Goal: Task Accomplishment & Management: Complete application form

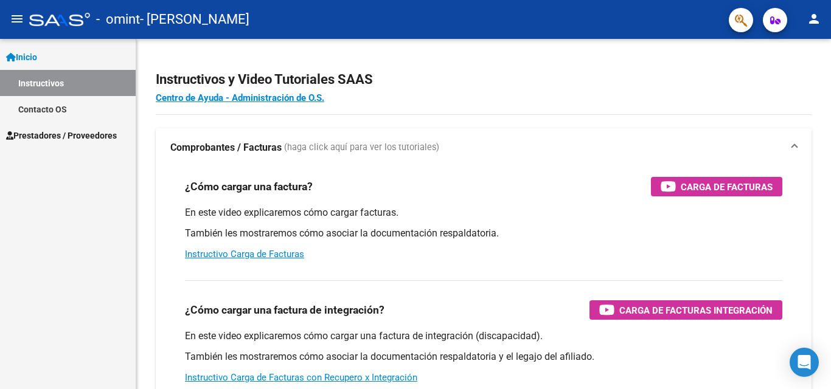
click at [42, 130] on span "Prestadores / Proveedores" at bounding box center [61, 135] width 111 height 13
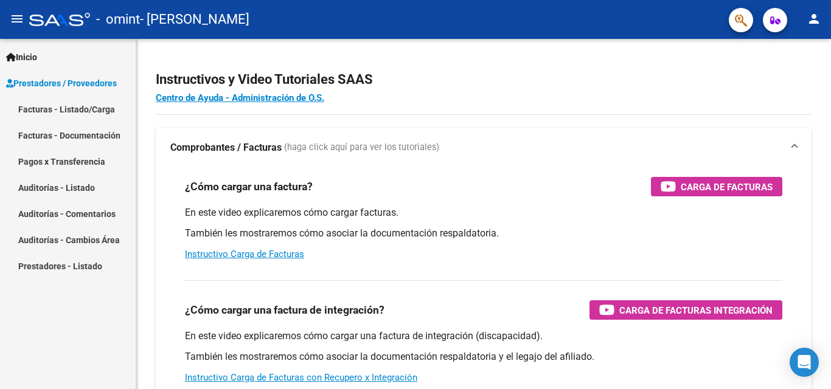
click at [64, 105] on link "Facturas - Listado/Carga" at bounding box center [68, 109] width 136 height 26
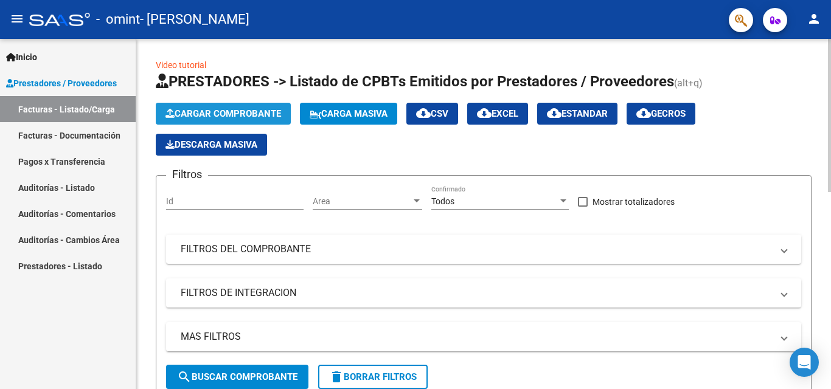
click at [203, 114] on span "Cargar Comprobante" at bounding box center [223, 113] width 116 height 11
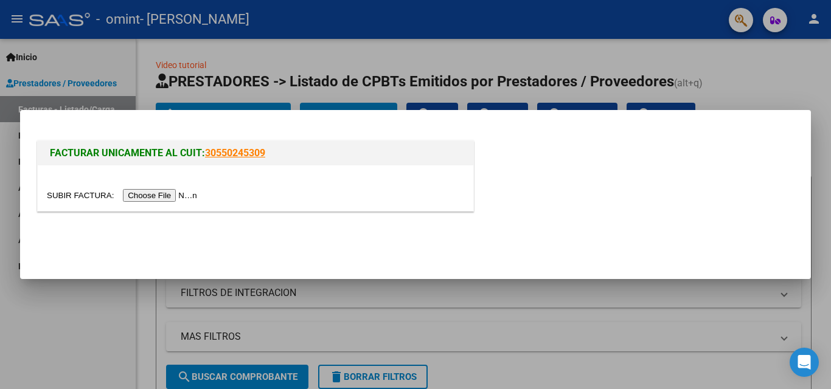
click at [165, 195] on input "file" at bounding box center [124, 195] width 154 height 13
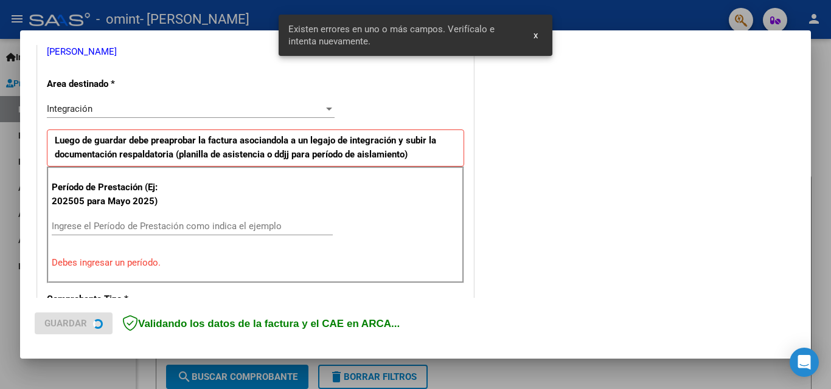
scroll to position [274, 0]
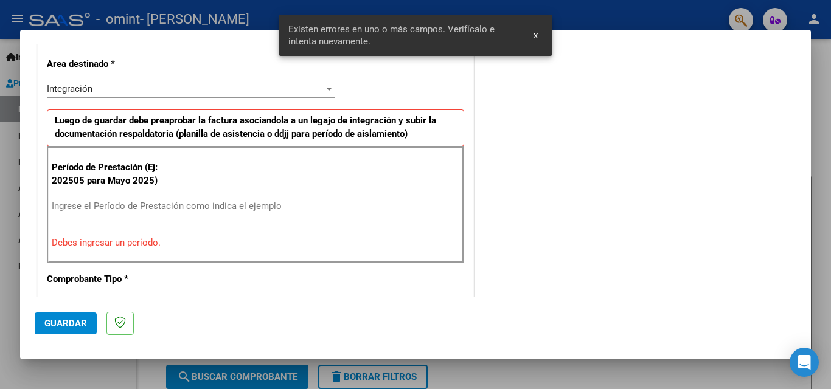
click at [201, 202] on input "Ingrese el Período de Prestación como indica el ejemplo" at bounding box center [192, 206] width 281 height 11
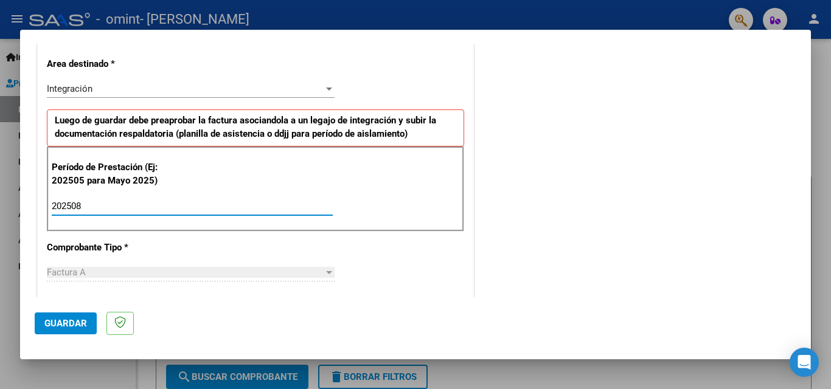
type input "202508"
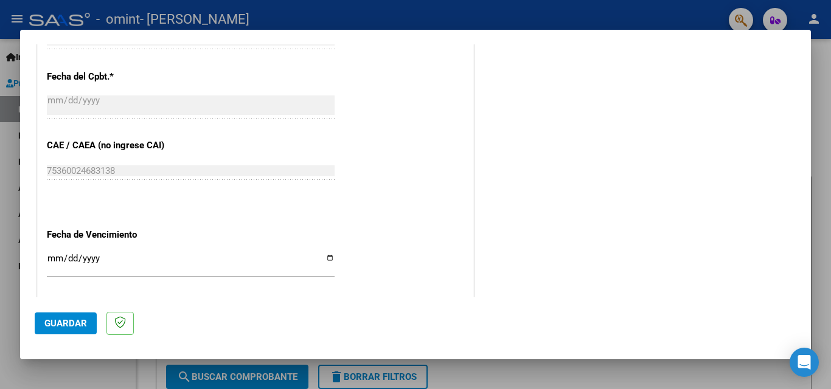
scroll to position [695, 0]
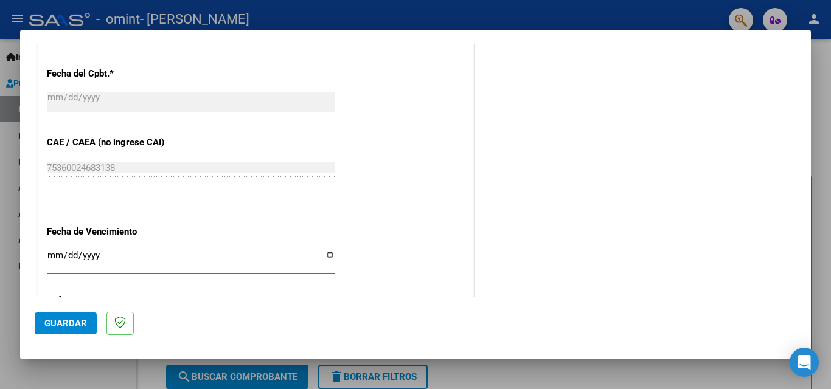
click at [326, 256] on input "Ingresar la fecha" at bounding box center [191, 260] width 288 height 19
type input "[DATE]"
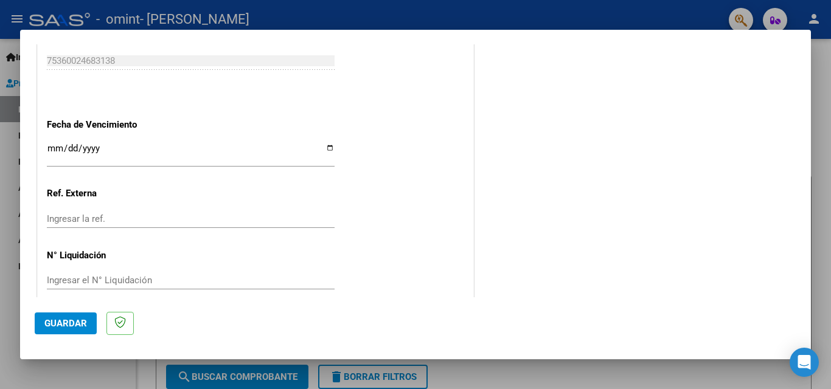
scroll to position [818, 0]
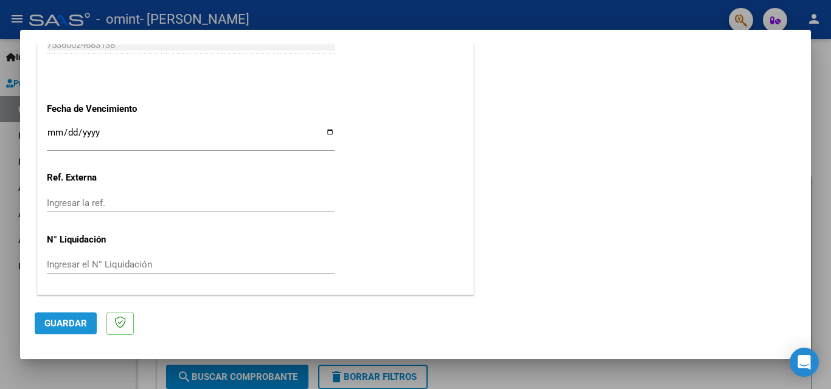
click at [66, 325] on span "Guardar" at bounding box center [65, 323] width 43 height 11
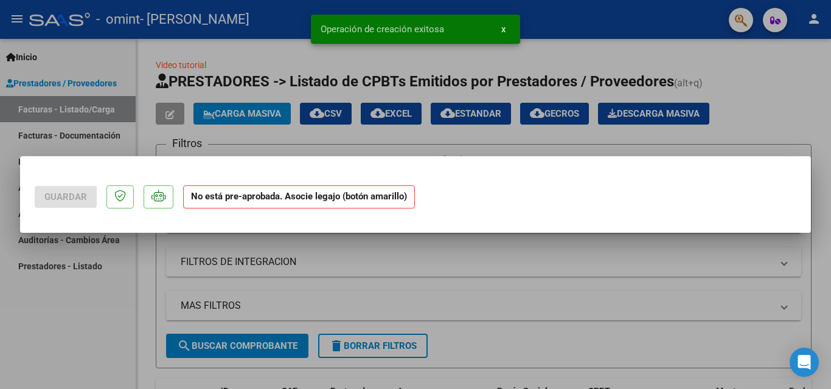
scroll to position [0, 0]
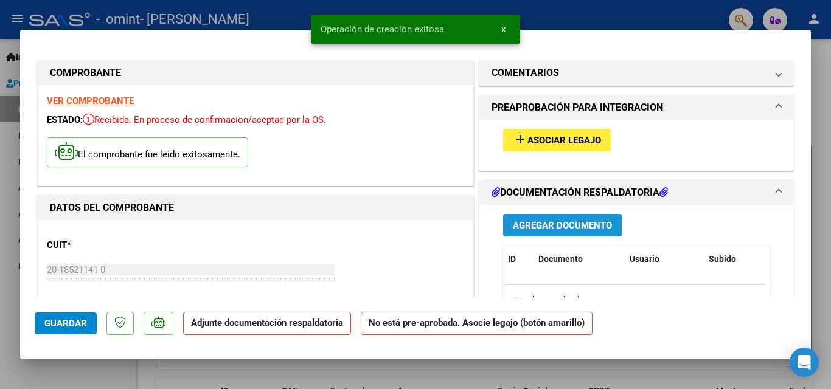
click at [576, 223] on span "Agregar Documento" at bounding box center [562, 225] width 99 height 11
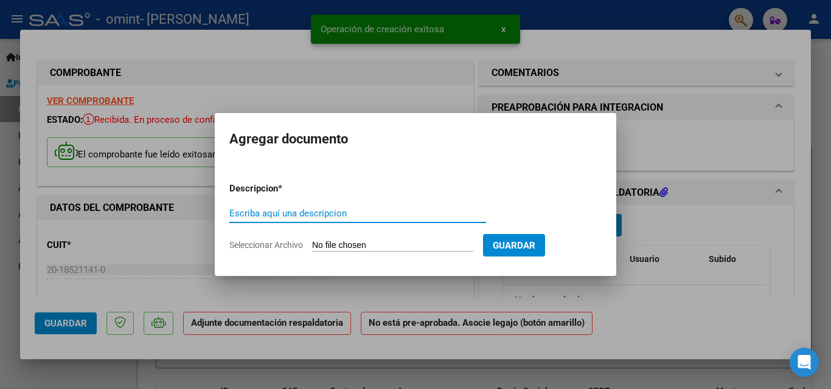
click at [339, 213] on input "Escriba aquí una descripcion" at bounding box center [357, 213] width 257 height 11
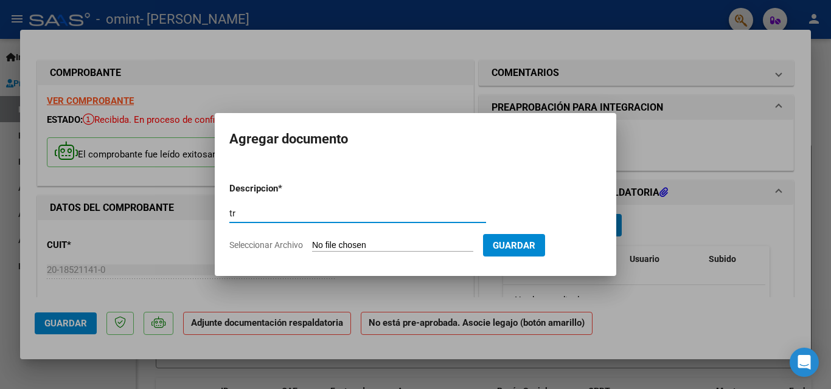
type input "t"
type input "TRASLADO [PERSON_NAME] A [GEOGRAPHIC_DATA] - [DATE]"
click at [360, 244] on input "Seleccionar Archivo" at bounding box center [392, 246] width 161 height 12
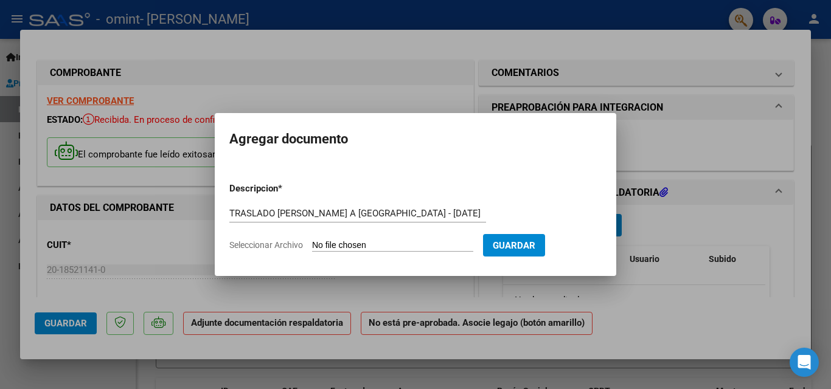
type input "C:\fakepath\PLANILLA [PERSON_NAME] - IPE - [DATE].pdf"
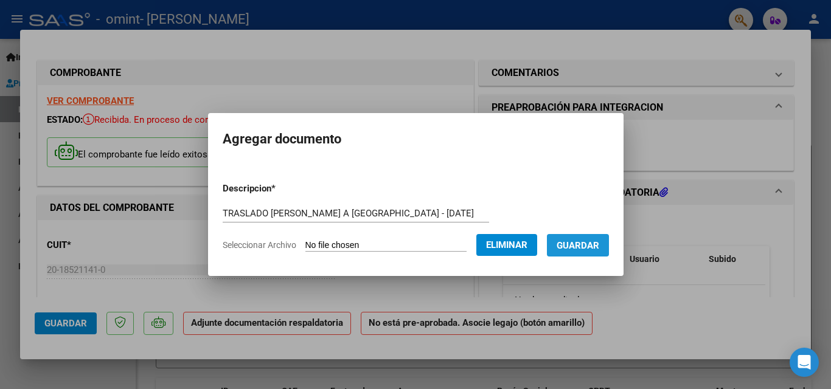
click at [587, 244] on span "Guardar" at bounding box center [578, 245] width 43 height 11
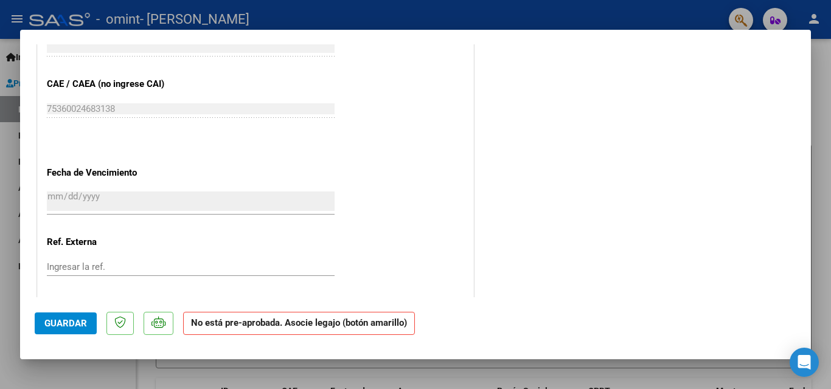
scroll to position [804, 0]
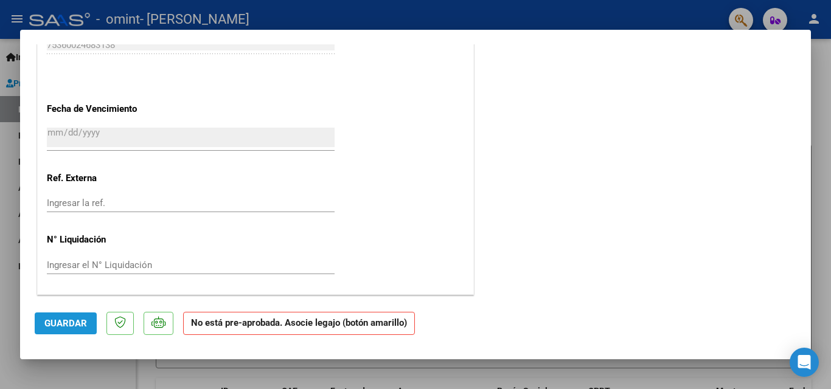
click at [71, 318] on button "Guardar" at bounding box center [66, 324] width 62 height 22
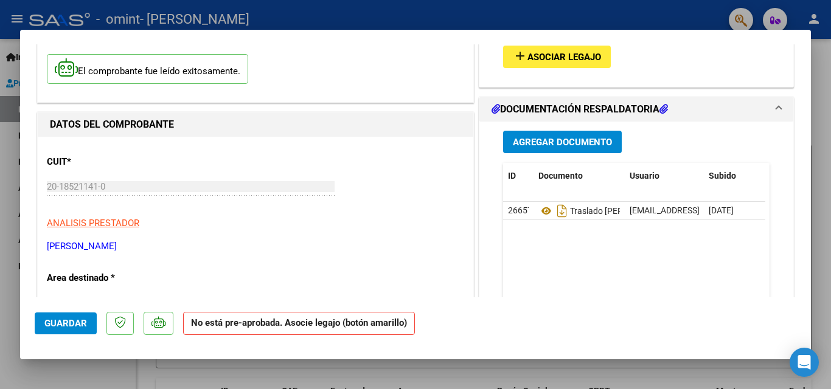
scroll to position [0, 0]
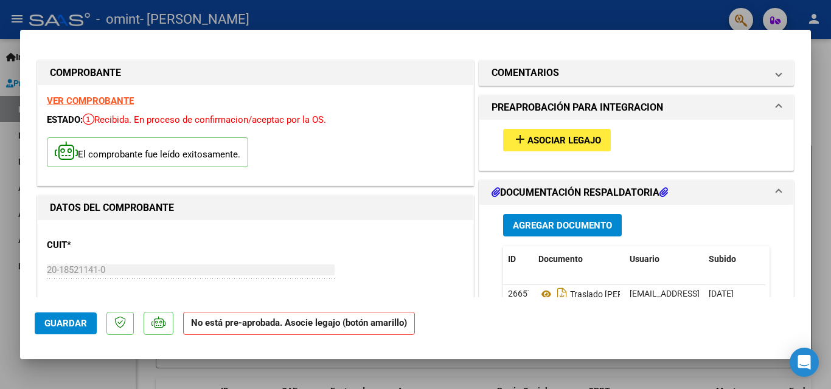
click at [13, 16] on div at bounding box center [415, 194] width 831 height 389
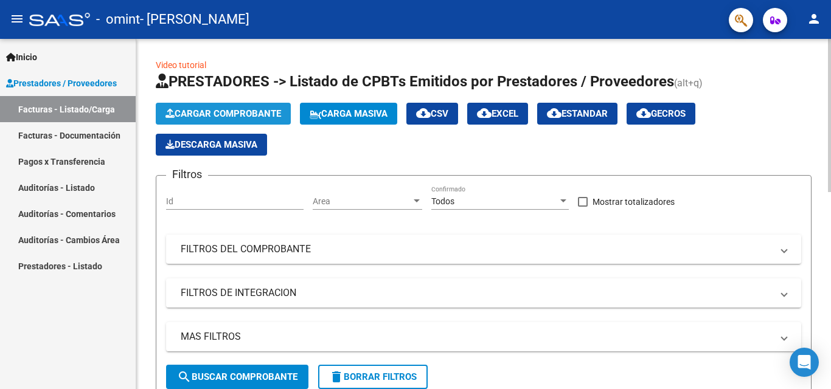
click at [195, 113] on span "Cargar Comprobante" at bounding box center [223, 113] width 116 height 11
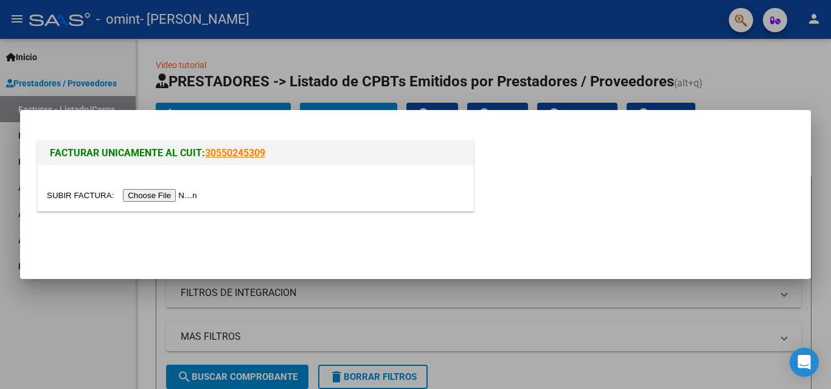
click at [163, 193] on input "file" at bounding box center [124, 195] width 154 height 13
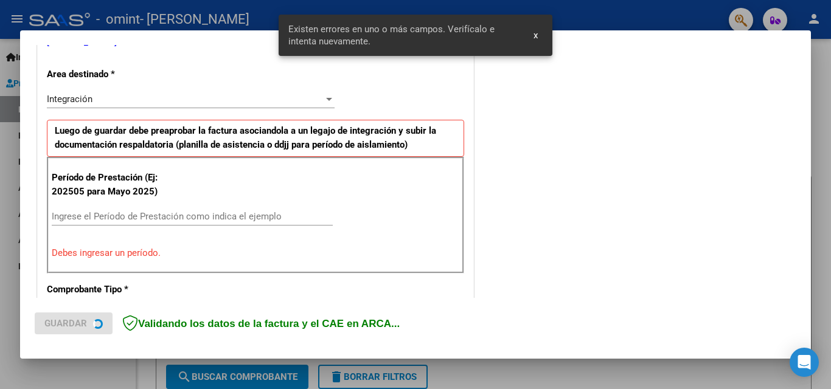
scroll to position [274, 0]
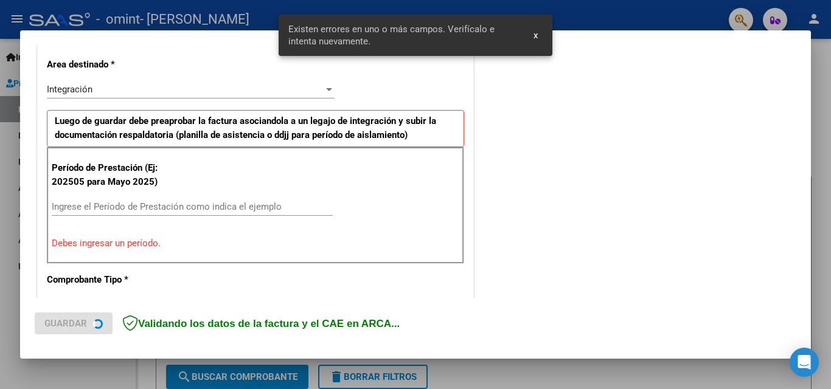
click at [200, 211] on input "Ingrese el Período de Prestación como indica el ejemplo" at bounding box center [192, 206] width 281 height 11
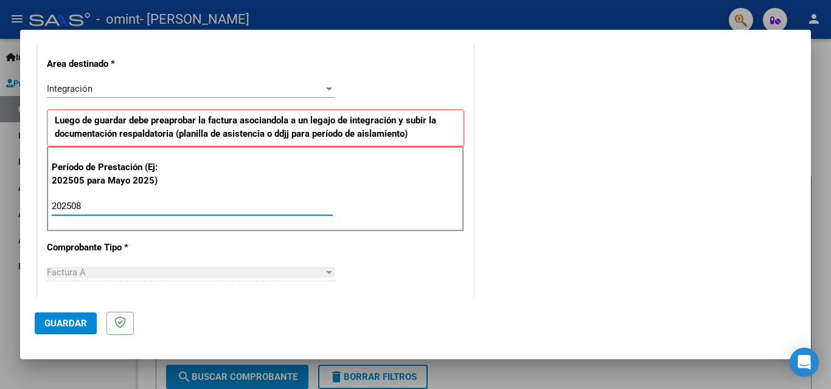
type input "202508"
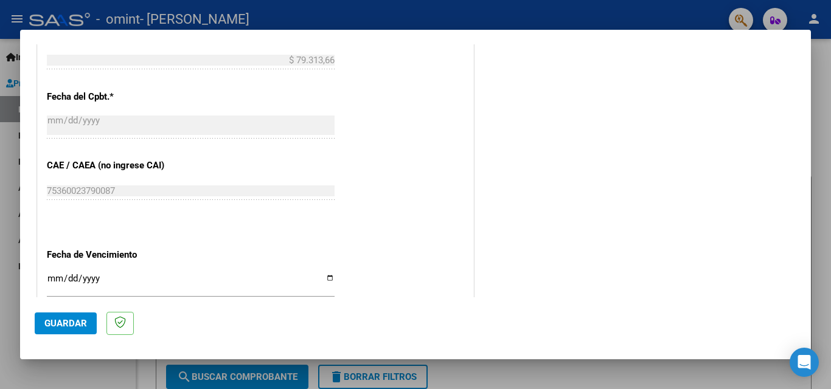
scroll to position [709, 0]
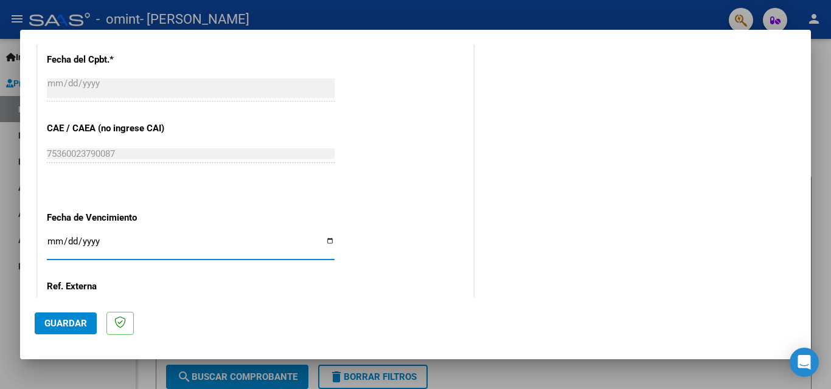
click at [327, 243] on input "Ingresar la fecha" at bounding box center [191, 246] width 288 height 19
type input "[DATE]"
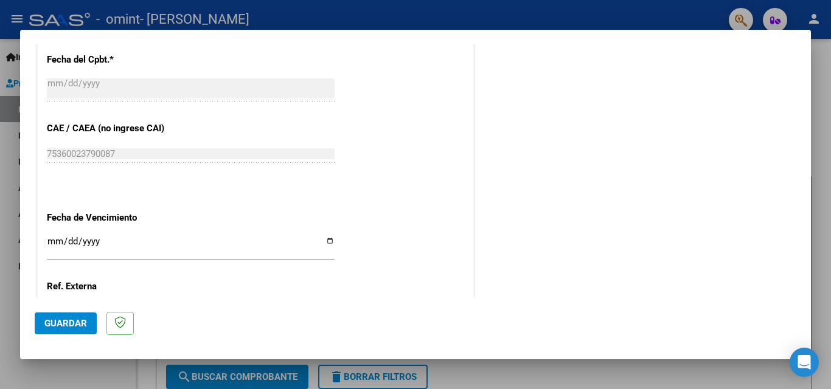
scroll to position [818, 0]
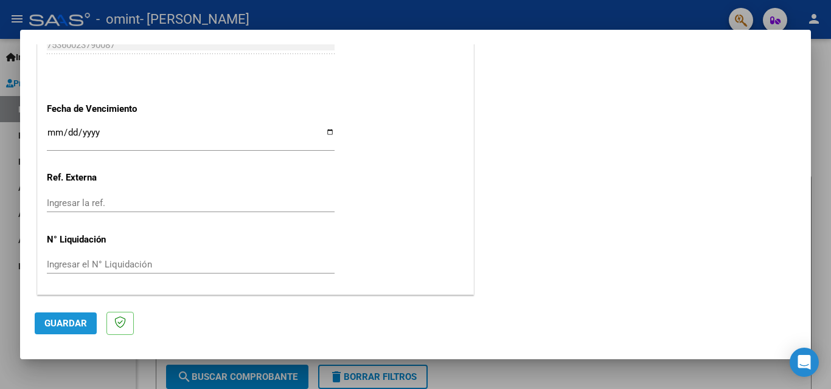
click at [75, 324] on span "Guardar" at bounding box center [65, 323] width 43 height 11
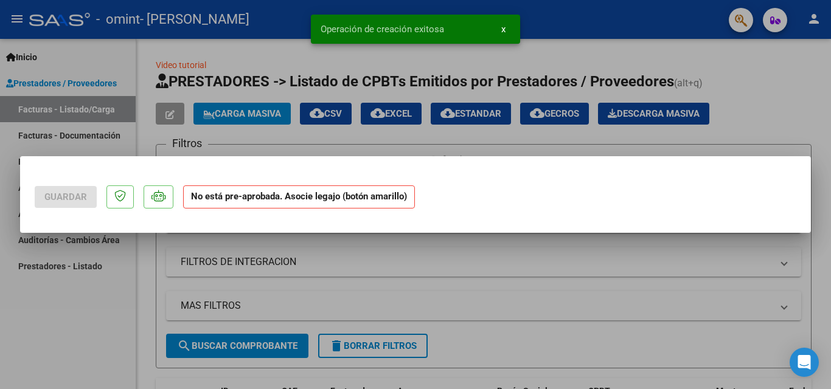
scroll to position [0, 0]
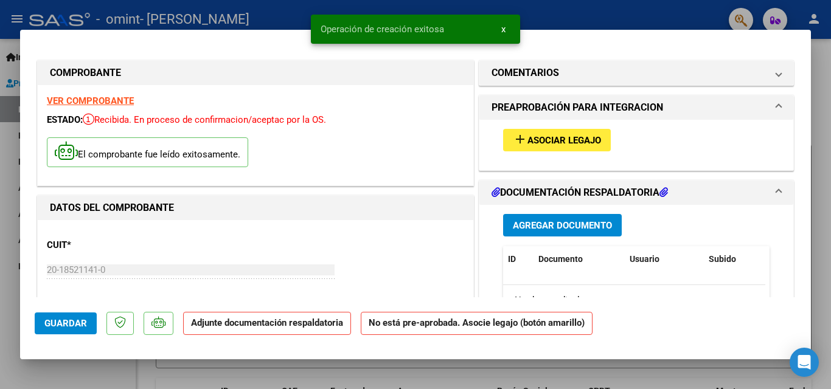
click at [560, 228] on span "Agregar Documento" at bounding box center [562, 225] width 99 height 11
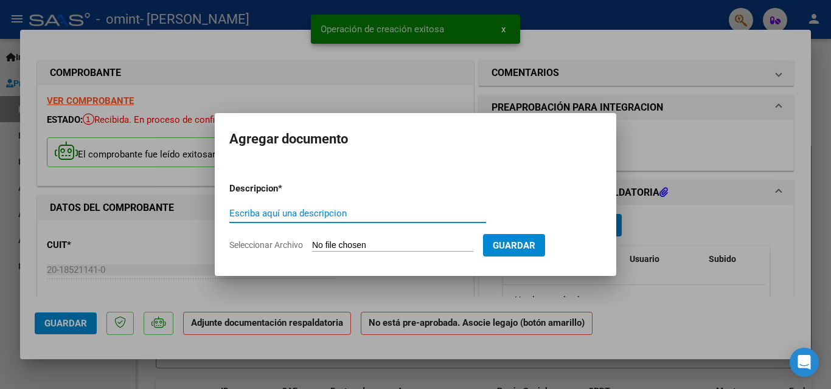
click at [360, 215] on input "Escriba aquí una descripcion" at bounding box center [357, 213] width 257 height 11
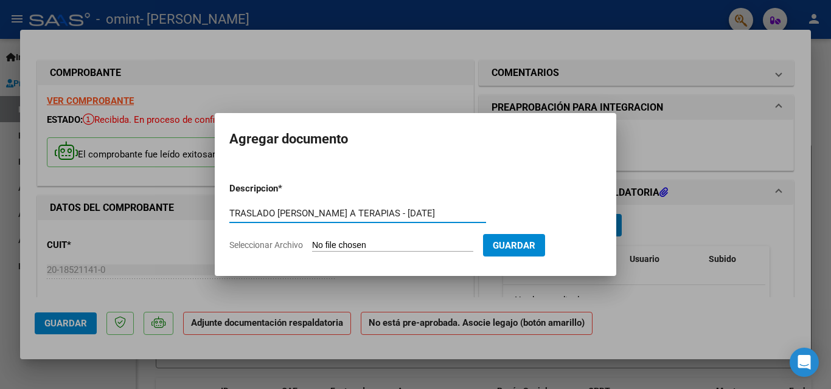
type input "TRASLADO [PERSON_NAME] A TERAPIAS - [DATE]"
click at [381, 238] on form "Descripcion * TRASLADO [PERSON_NAME] A TERAPIAS - [DATE] Escriba aquí una descr…" at bounding box center [415, 217] width 372 height 89
click at [367, 244] on input "Seleccionar Archivo" at bounding box center [392, 246] width 161 height 12
type input "C:\fakepath\PLANILLA [PERSON_NAME] - TERAPIAS - [DATE].pdf"
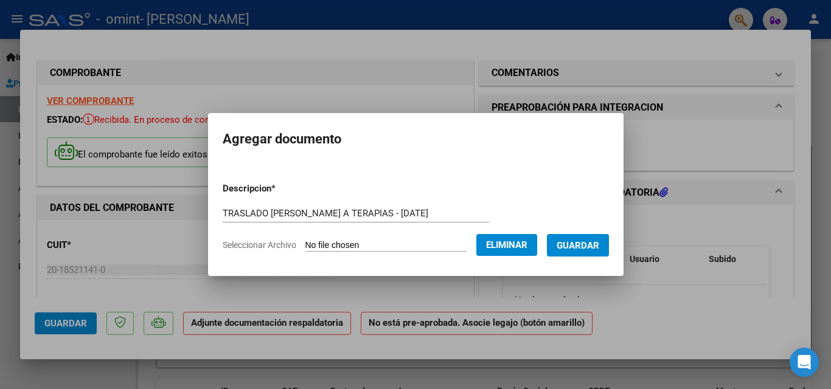
click at [589, 244] on span "Guardar" at bounding box center [578, 245] width 43 height 11
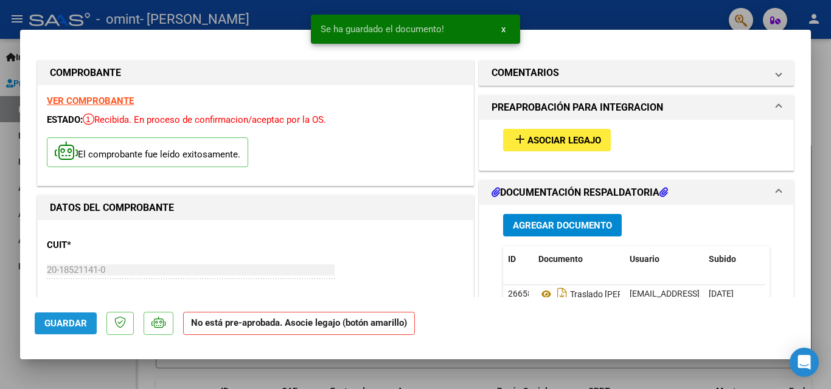
click at [55, 324] on span "Guardar" at bounding box center [65, 323] width 43 height 11
click at [13, 19] on div at bounding box center [415, 194] width 831 height 389
type input "$ 0,00"
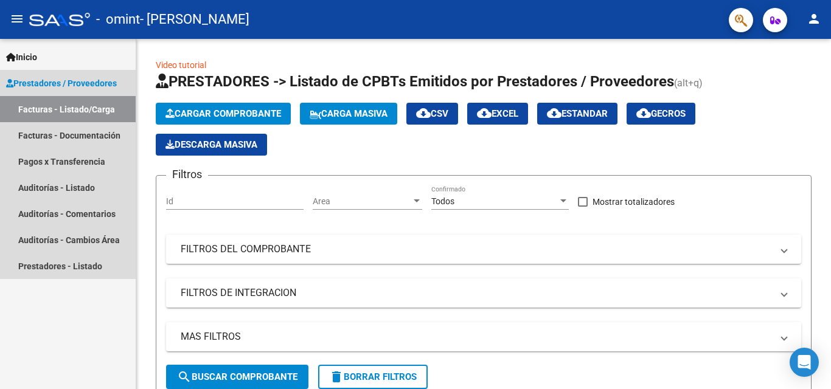
click at [83, 110] on link "Facturas - Listado/Carga" at bounding box center [68, 109] width 136 height 26
click at [80, 131] on link "Facturas - Documentación" at bounding box center [68, 135] width 136 height 26
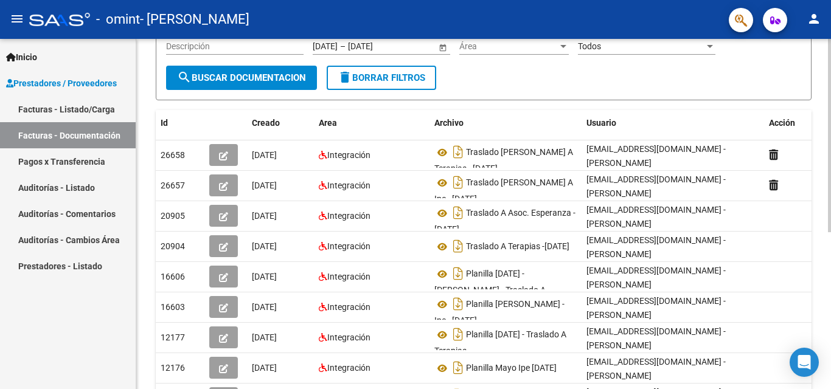
scroll to position [152, 0]
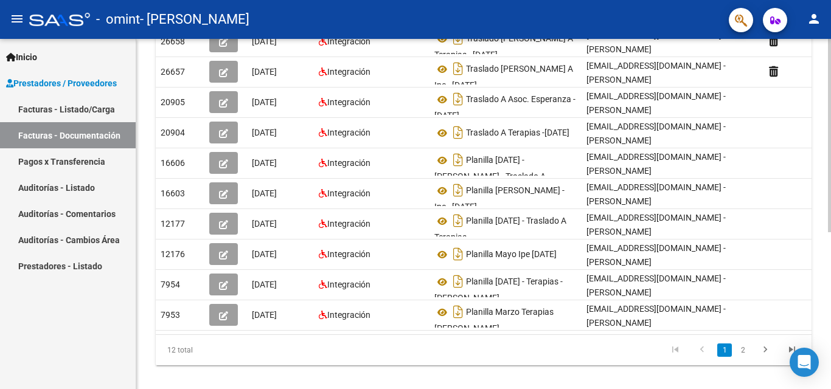
click at [830, 262] on div at bounding box center [829, 283] width 3 height 193
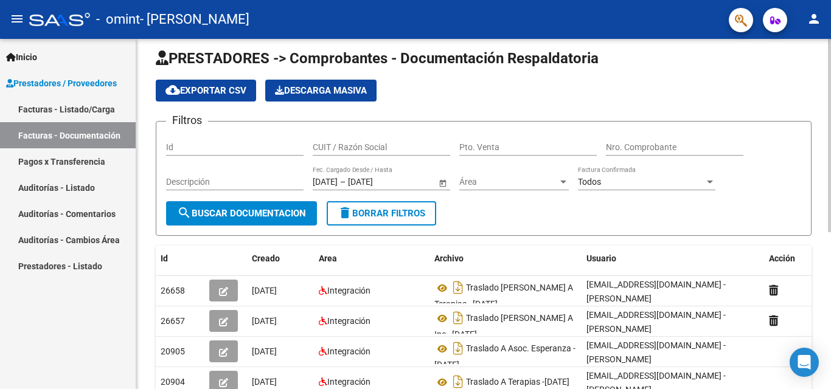
scroll to position [0, 0]
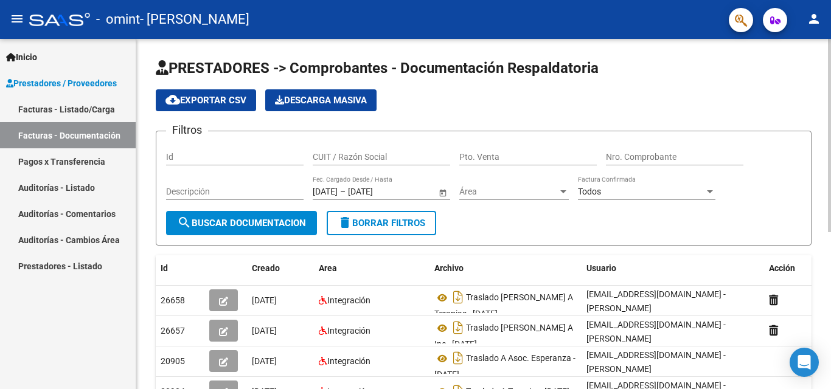
click at [826, 50] on div "PRESTADORES -> Comprobantes - Documentación Respaldatoria cloud_download Export…" at bounding box center [485, 351] width 698 height 625
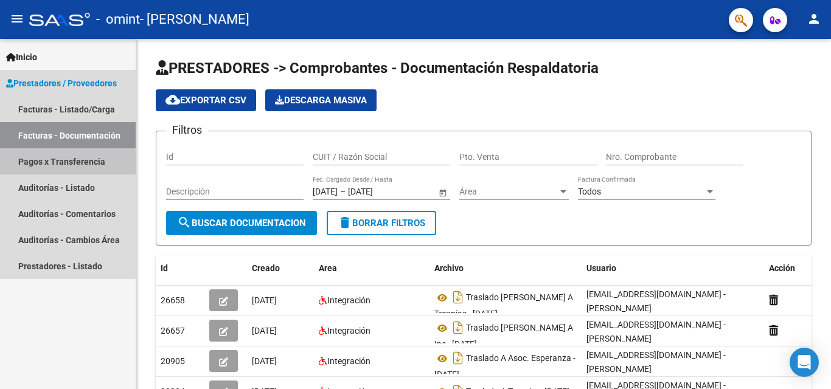
click at [69, 155] on link "Pagos x Transferencia" at bounding box center [68, 161] width 136 height 26
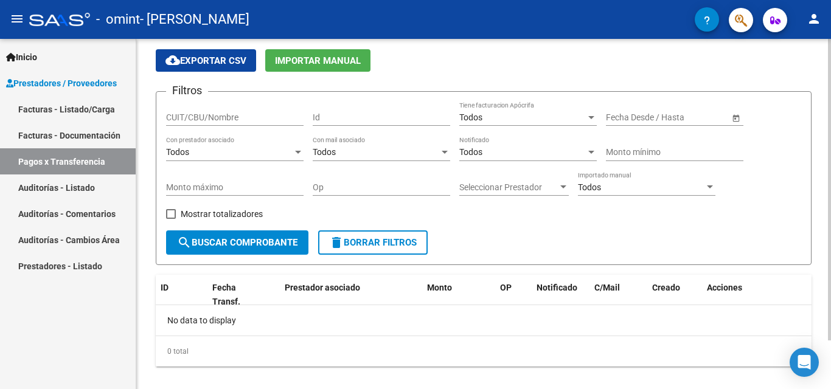
scroll to position [57, 0]
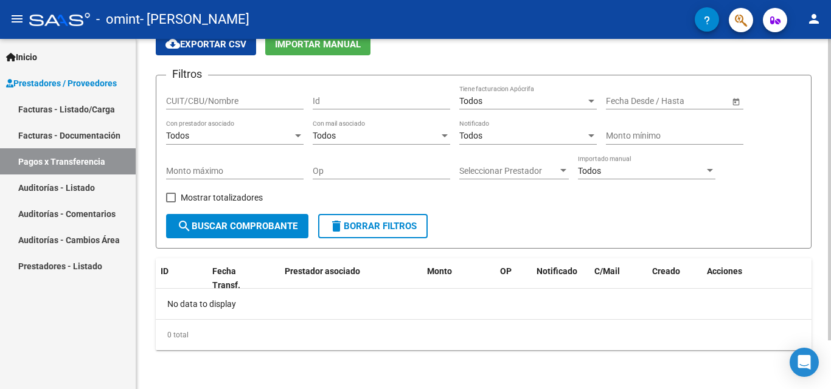
click at [827, 243] on div "PRESTADORES -> Pagos por Transferencia (alt+p) cloud_download Exportar CSV Impo…" at bounding box center [485, 185] width 698 height 407
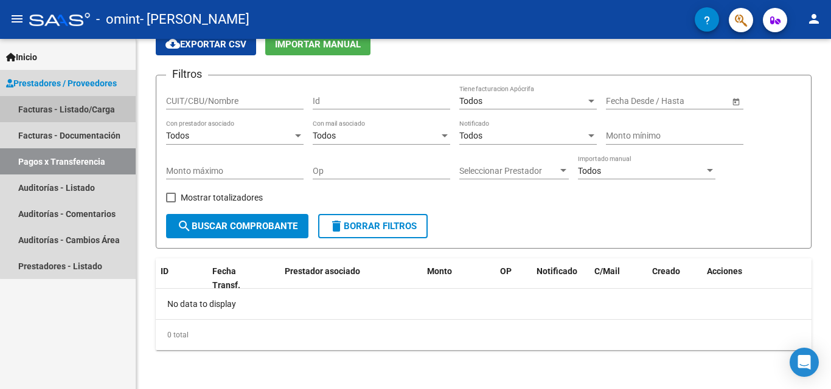
click at [86, 108] on link "Facturas - Listado/Carga" at bounding box center [68, 109] width 136 height 26
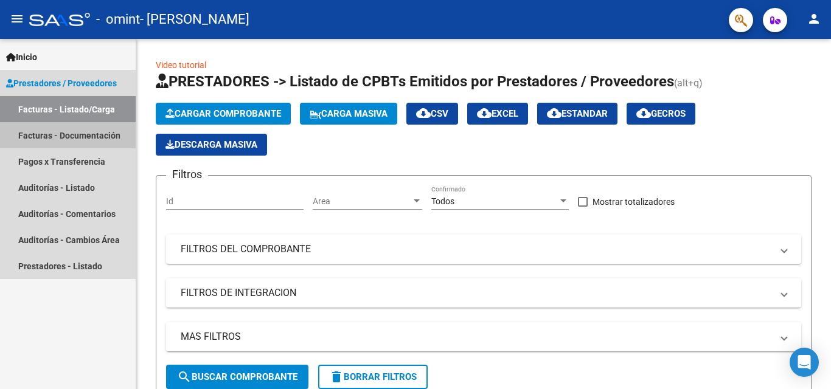
click at [90, 131] on link "Facturas - Documentación" at bounding box center [68, 135] width 136 height 26
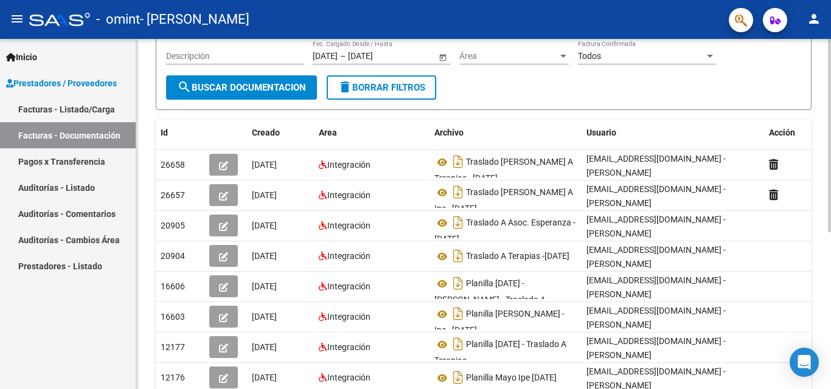
scroll to position [144, 0]
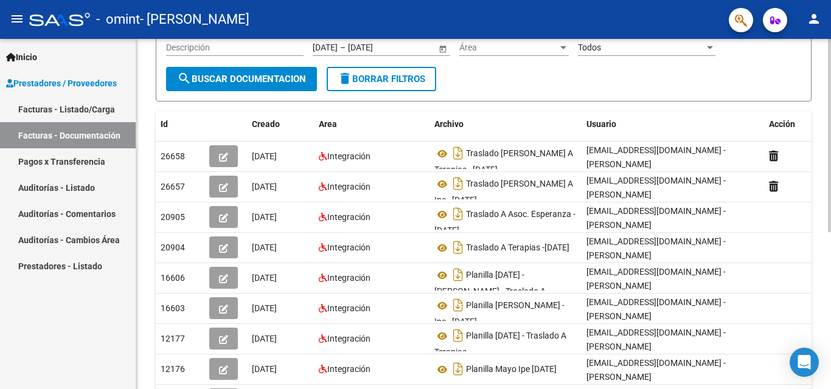
click at [830, 238] on div at bounding box center [829, 218] width 3 height 193
